Goal: Information Seeking & Learning: Learn about a topic

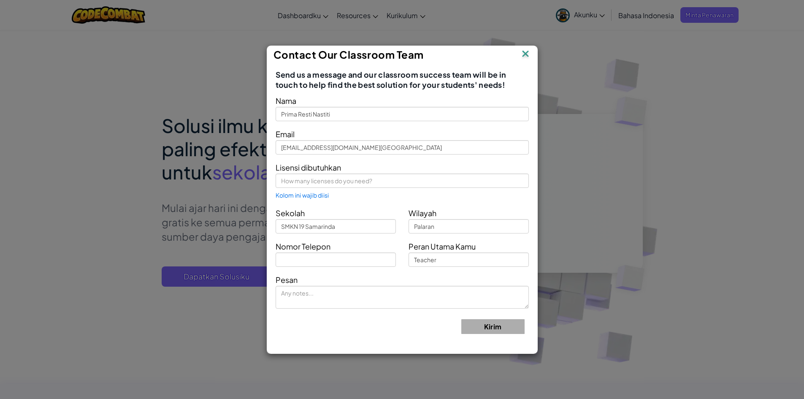
click at [524, 56] on img at bounding box center [525, 54] width 11 height 13
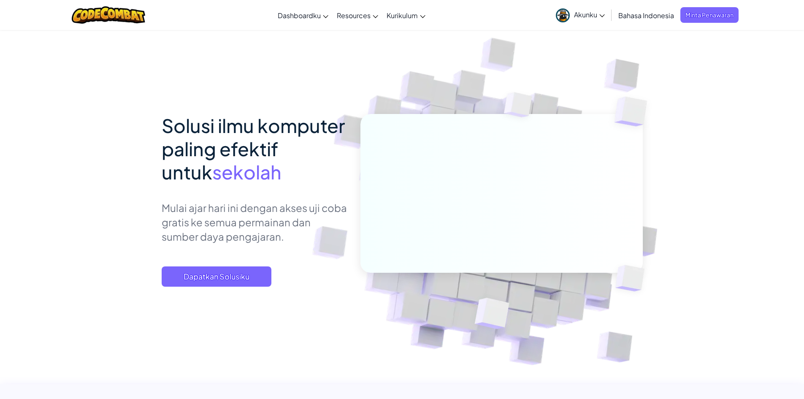
click at [597, 17] on span "Akunku" at bounding box center [589, 14] width 31 height 9
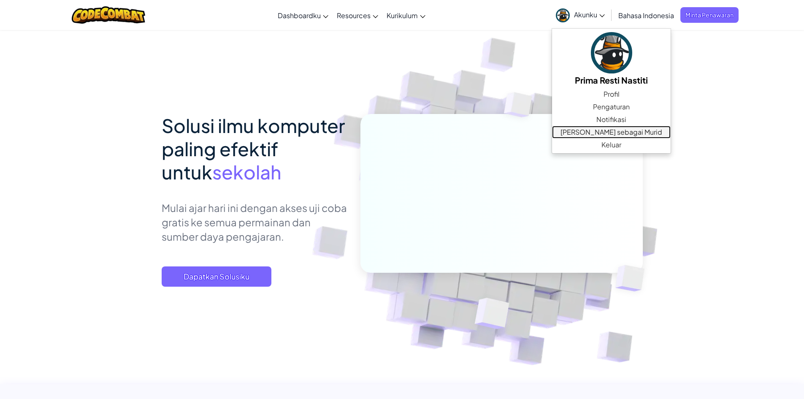
click at [606, 133] on link "[PERSON_NAME] sebagai Murid" at bounding box center [611, 132] width 119 height 13
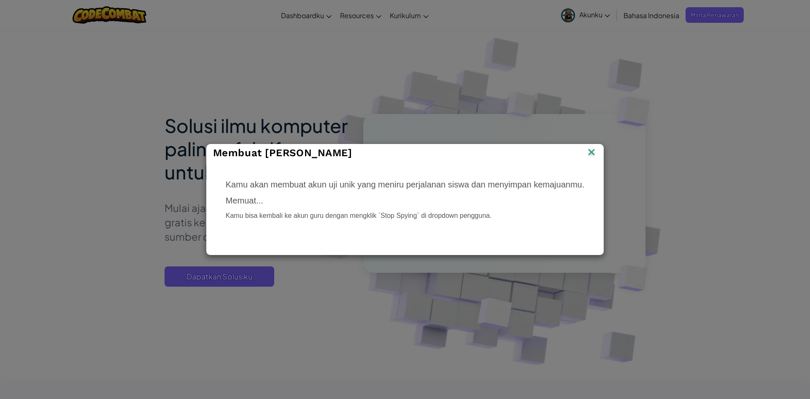
click at [588, 153] on img at bounding box center [591, 152] width 11 height 13
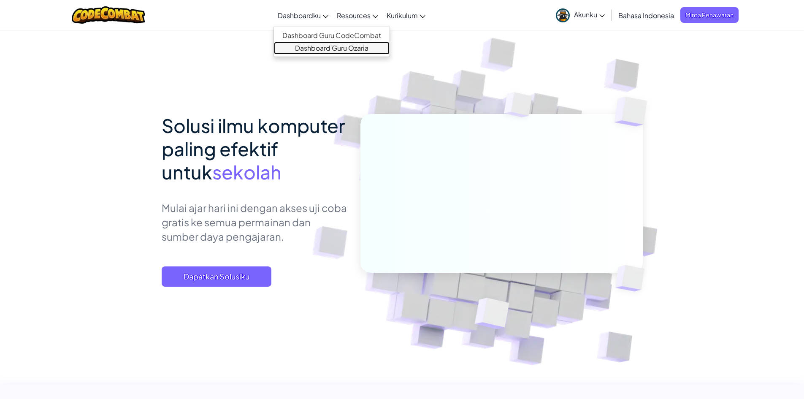
click at [342, 48] on link "Dashboard Guru Ozaria" at bounding box center [332, 48] width 116 height 13
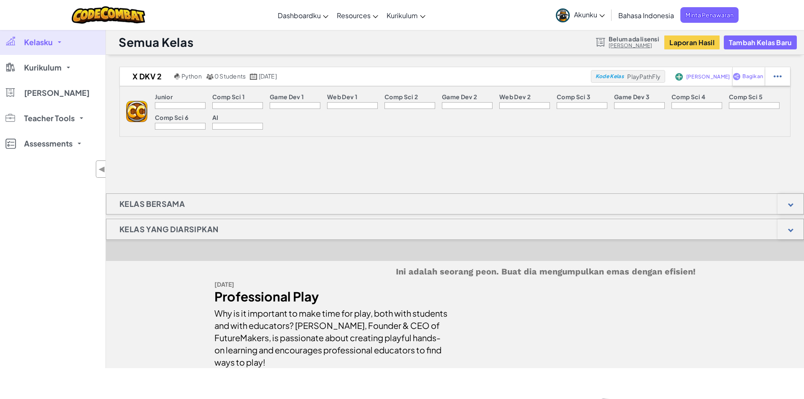
click at [175, 108] on div at bounding box center [180, 105] width 51 height 7
click at [183, 106] on div at bounding box center [180, 105] width 51 height 7
click at [751, 80] on div "Bagikan" at bounding box center [748, 76] width 32 height 19
select select "write"
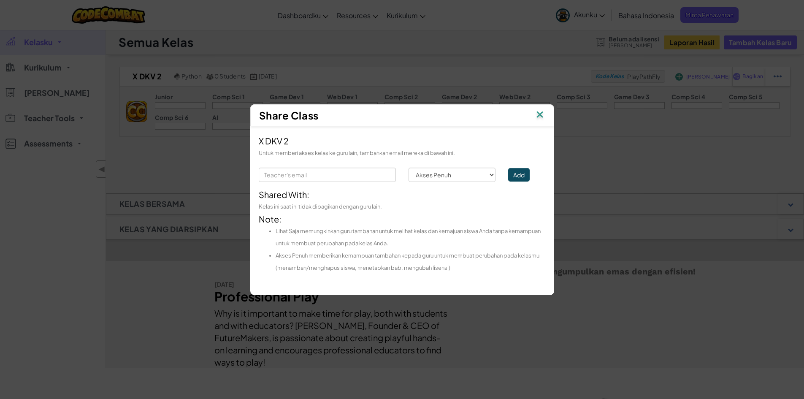
click at [487, 130] on div "X DKV 2 Untuk memberi akses kelas ke guru lain, tambahkan email mereka di bawah…" at bounding box center [402, 206] width 304 height 160
click at [540, 114] on img at bounding box center [539, 115] width 11 height 13
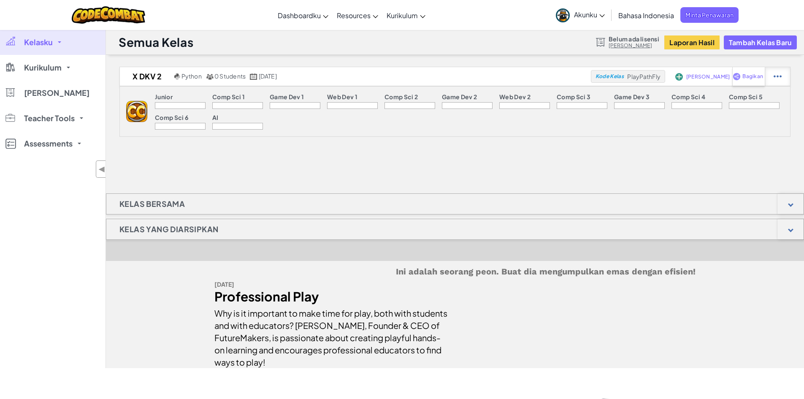
click at [787, 75] on div at bounding box center [777, 76] width 25 height 19
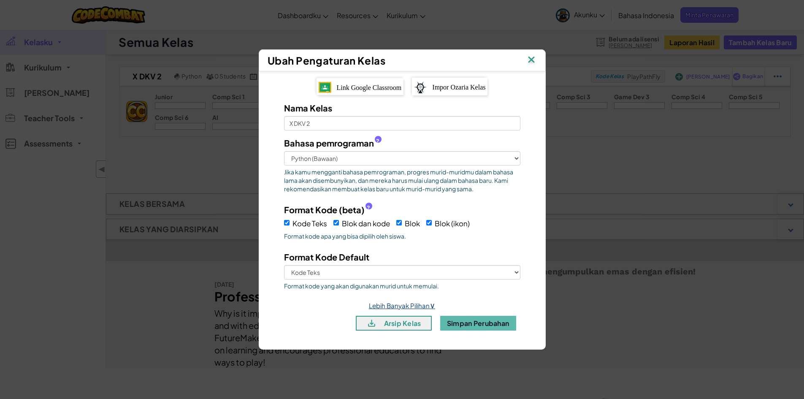
click at [414, 303] on link "Lebih Banyak Pilihan ∨" at bounding box center [402, 305] width 66 height 8
select select
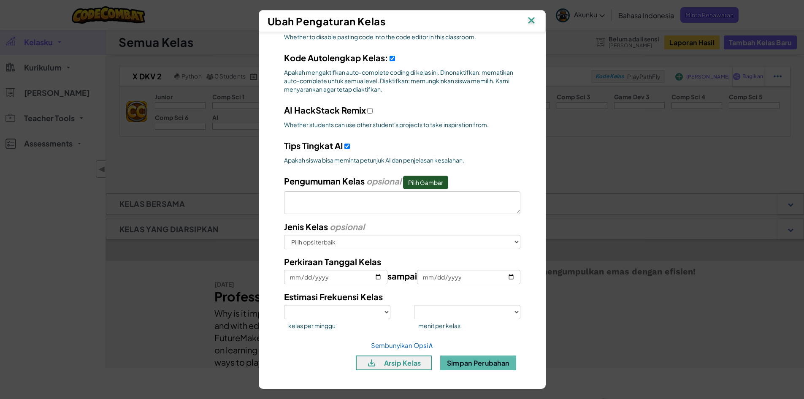
scroll to position [70, 0]
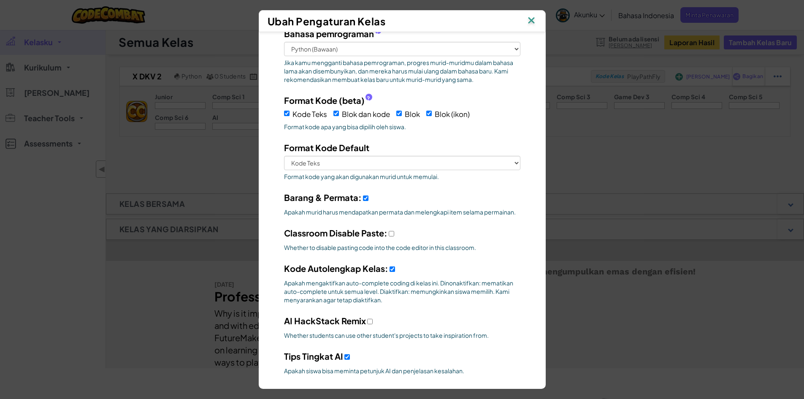
click at [532, 19] on img at bounding box center [531, 21] width 11 height 13
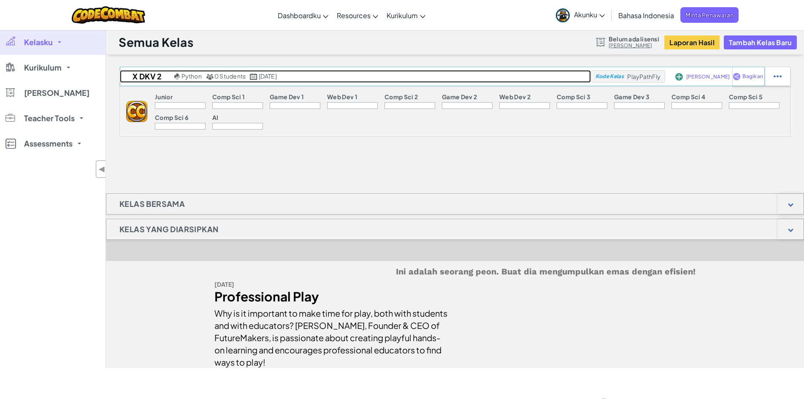
click at [154, 77] on h2 "X DKV 2" at bounding box center [146, 76] width 52 height 13
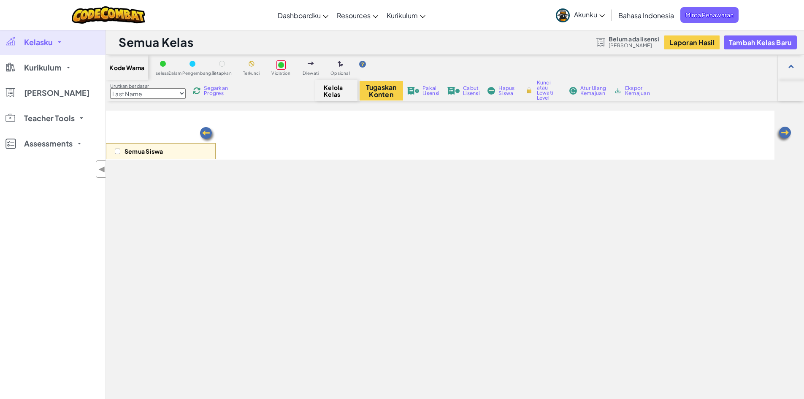
select select "560f1a9f22961295f9427742"
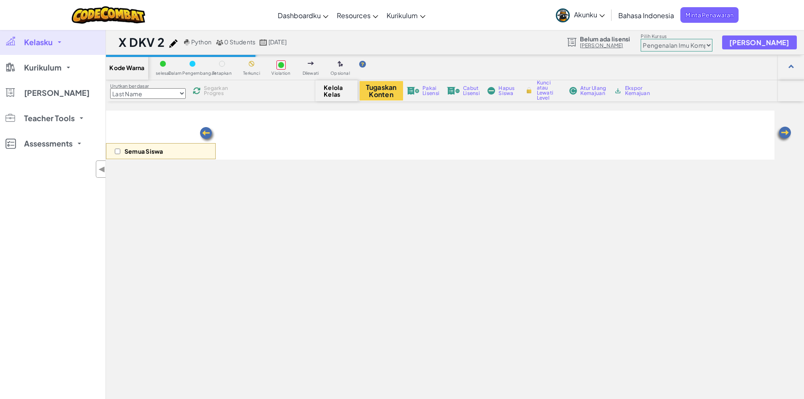
click at [127, 69] on span "Kode Warna" at bounding box center [126, 67] width 35 height 7
click at [116, 69] on span "Kode Warna" at bounding box center [126, 67] width 35 height 7
click at [71, 69] on link "Kurikulum" at bounding box center [53, 67] width 106 height 25
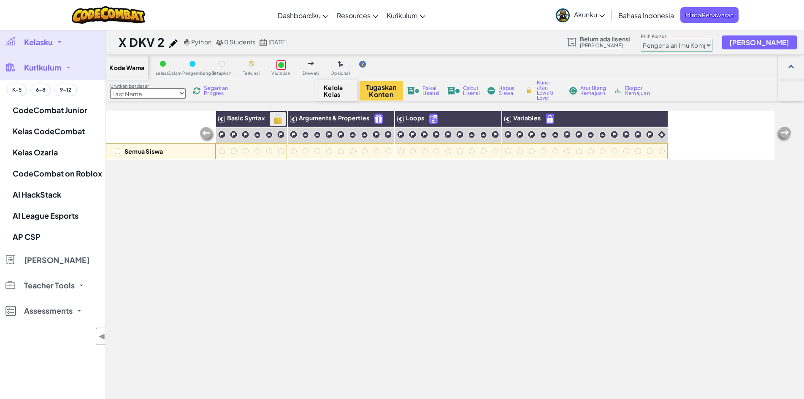
click at [279, 119] on img at bounding box center [278, 119] width 15 height 13
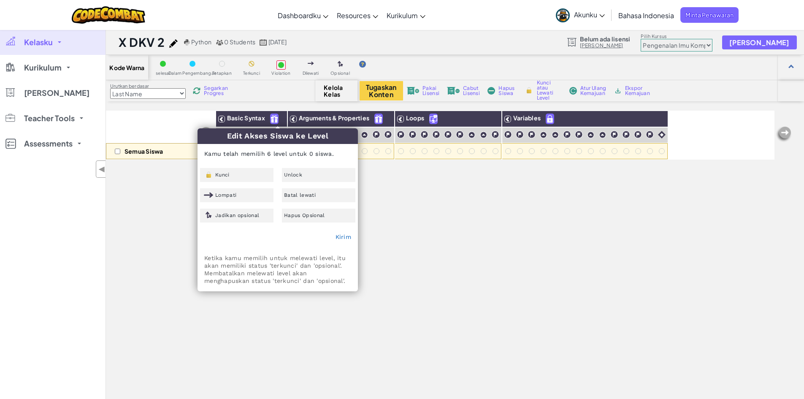
click at [414, 201] on div "Semua Siswa Basic Syntax Arguments & Properties Loops Variables" at bounding box center [440, 289] width 669 height 357
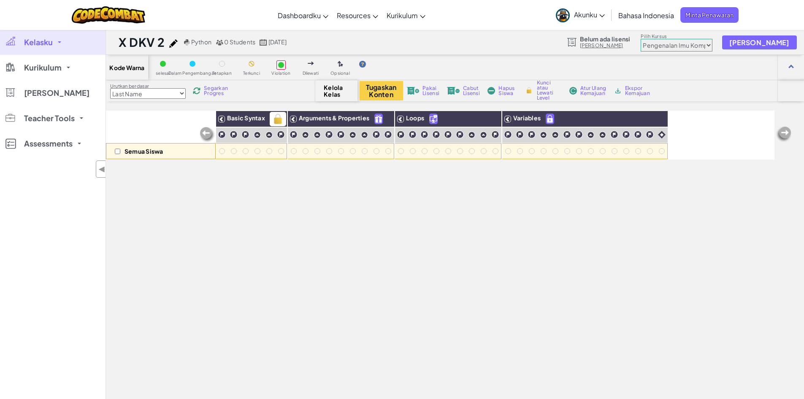
click at [249, 120] on span "Basic Syntax" at bounding box center [246, 118] width 38 height 8
click at [219, 117] on icon at bounding box center [222, 119] width 6 height 6
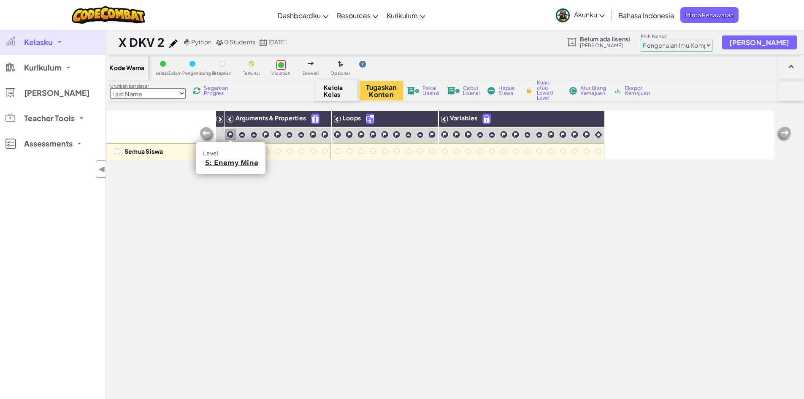
click at [230, 134] on img at bounding box center [230, 134] width 8 height 8
click at [221, 119] on icon at bounding box center [220, 119] width 6 height 6
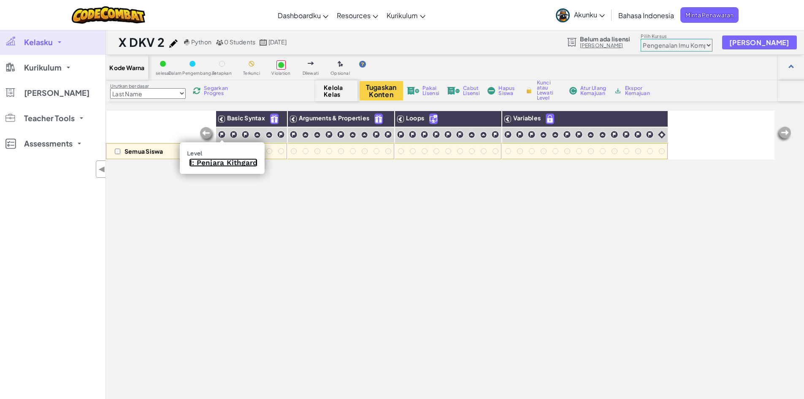
click at [222, 162] on link "1: Penjara Kithgard" at bounding box center [223, 162] width 68 height 8
